Goal: Task Accomplishment & Management: Manage account settings

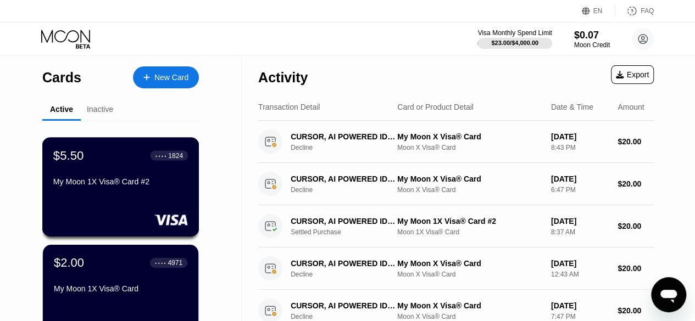
click at [125, 156] on div "$5.50 ● ● ● ● 1824" at bounding box center [120, 155] width 135 height 14
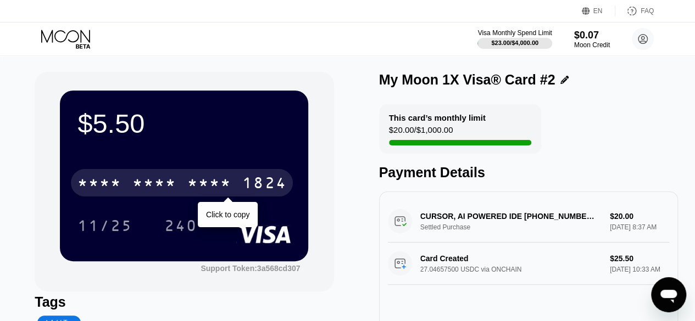
click at [187, 181] on div "* * * * * * * * * * * * 1824" at bounding box center [182, 182] width 222 height 27
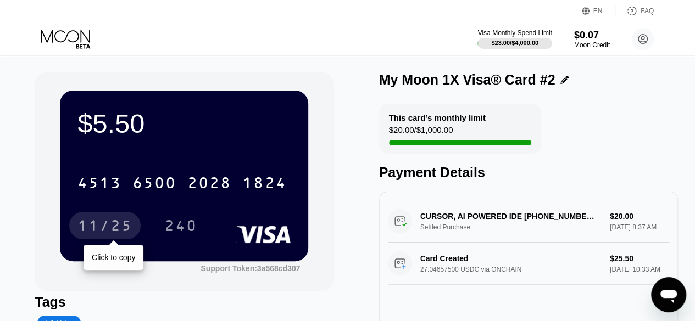
click at [106, 226] on div "11/25" at bounding box center [104, 228] width 55 height 18
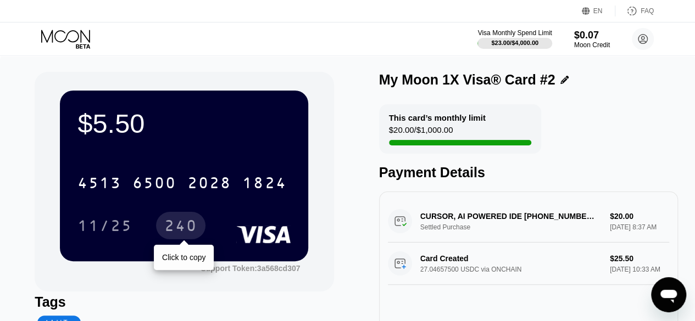
click at [185, 221] on div "240" at bounding box center [180, 228] width 33 height 18
